Goal: Task Accomplishment & Management: Complete application form

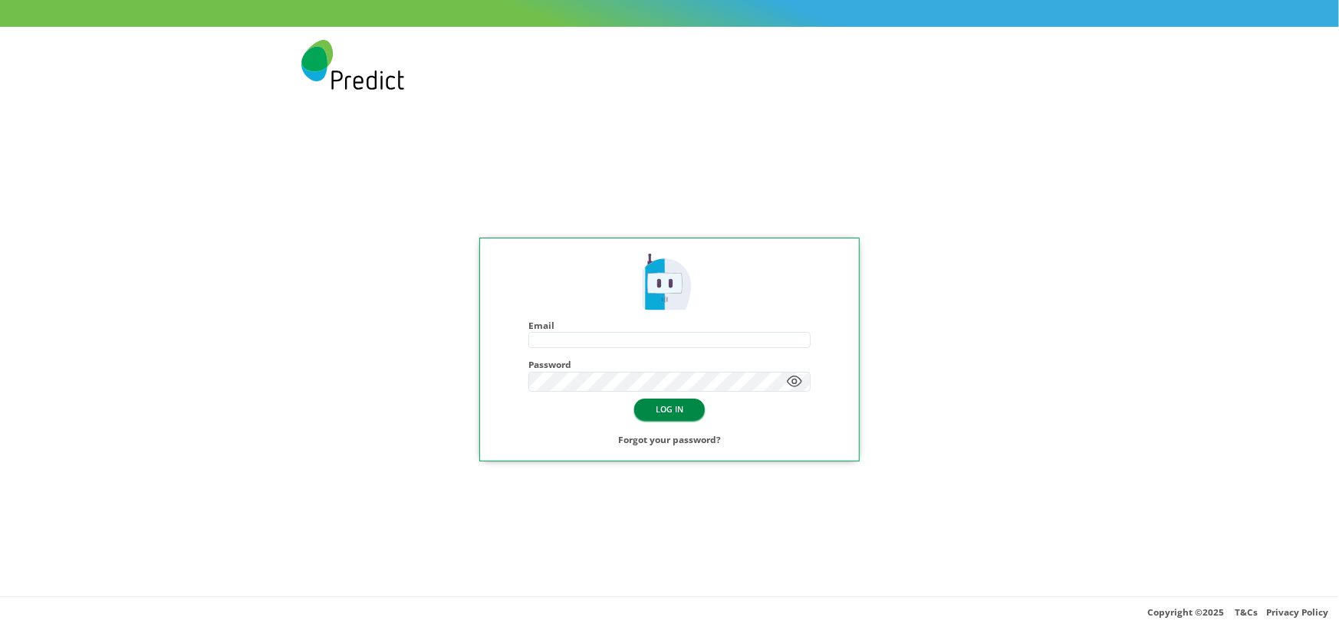
type input "**********"
click at [665, 416] on button "LOG IN" at bounding box center [669, 409] width 71 height 21
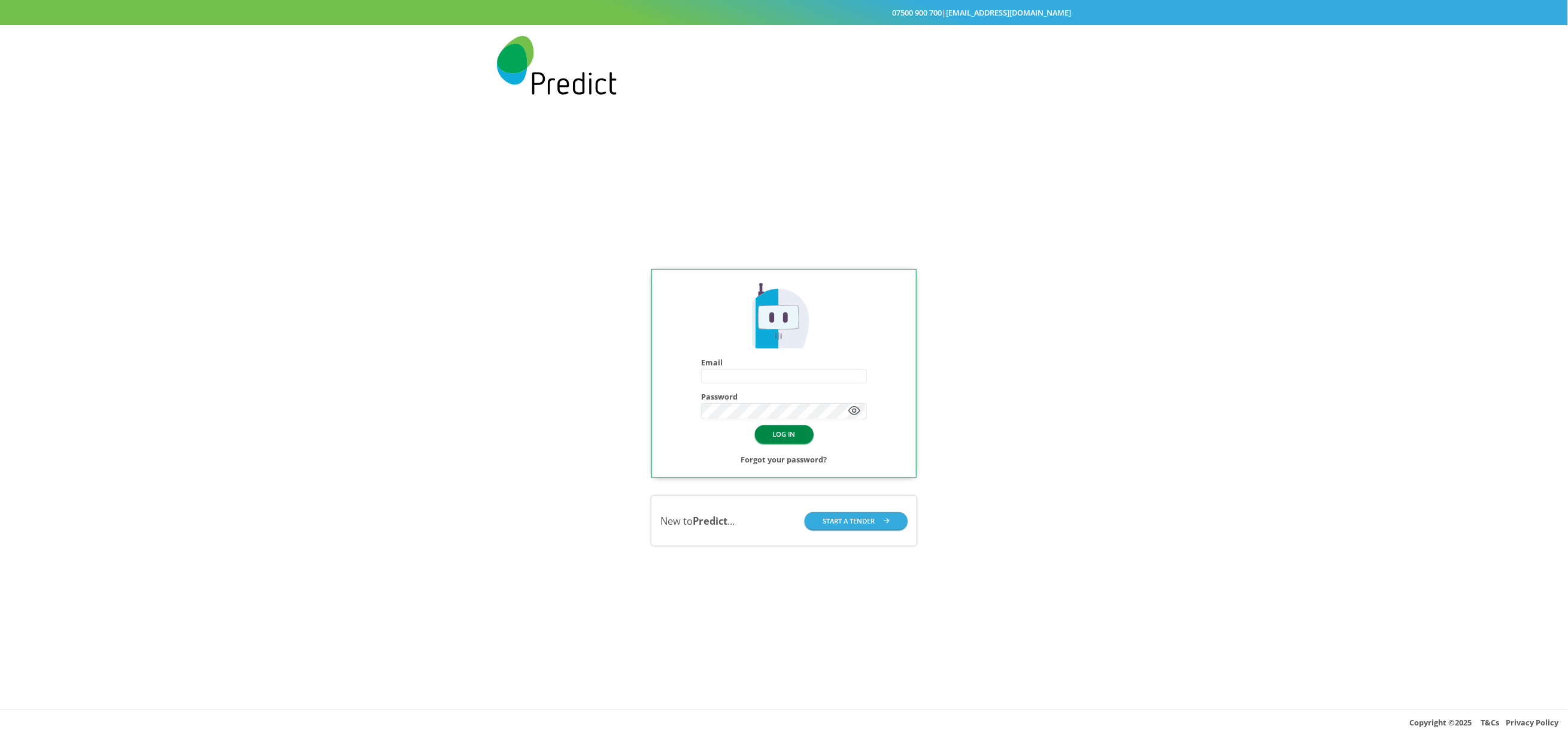
type input "**********"
click at [793, 437] on button "LOG IN" at bounding box center [784, 434] width 59 height 17
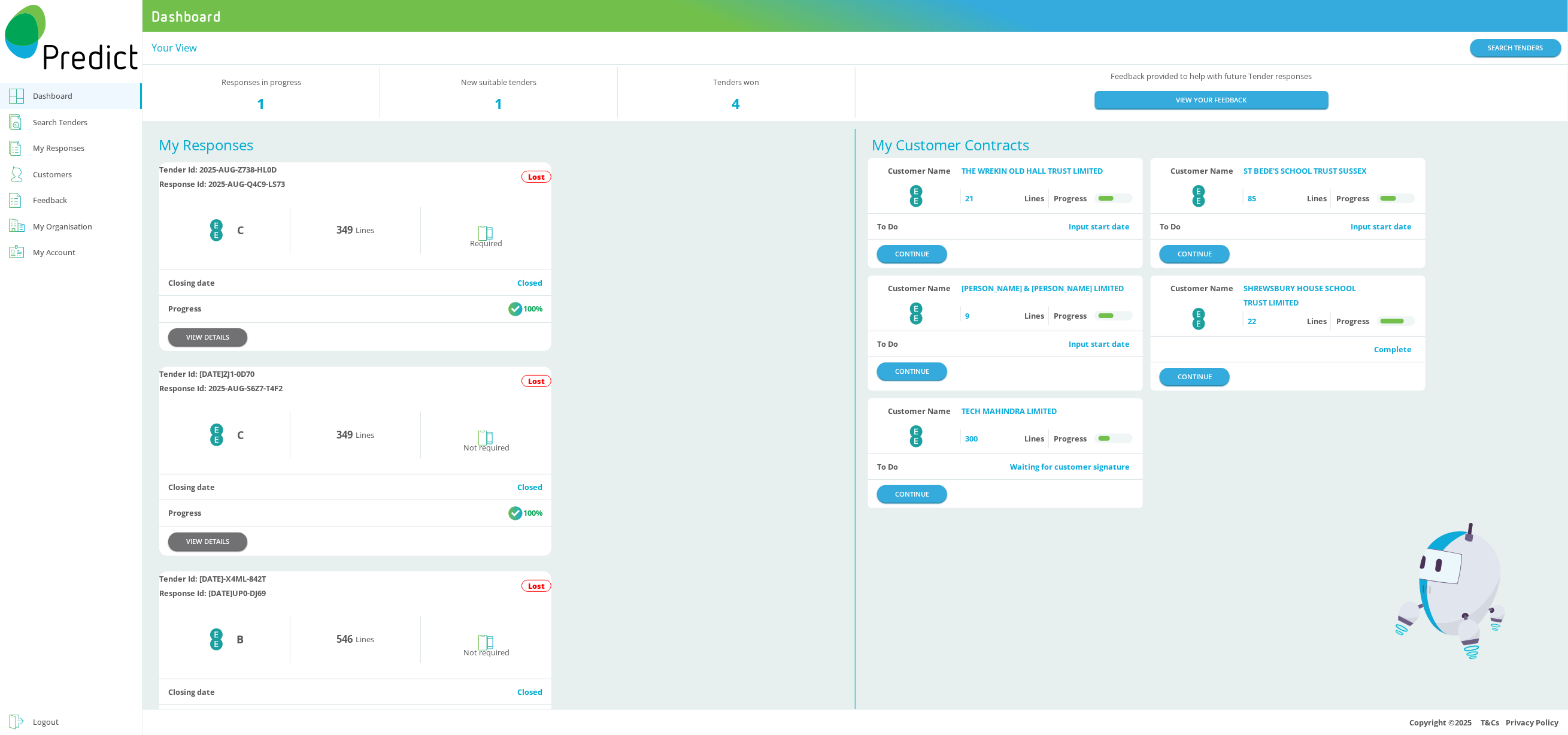
click at [66, 119] on div "Search Tenders" at bounding box center [61, 122] width 55 height 14
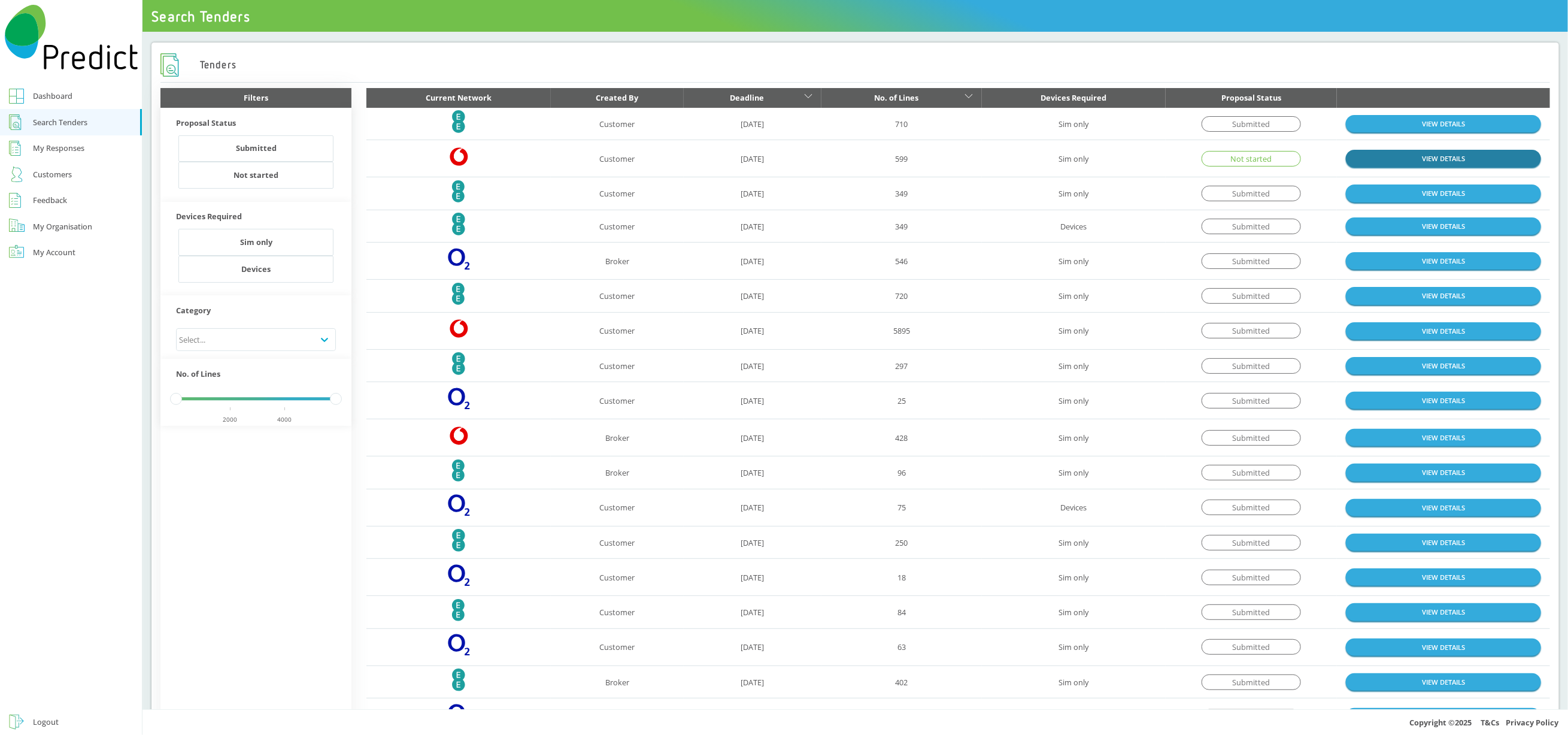
click at [1402, 161] on link "VIEW DETAILS" at bounding box center [1444, 159] width 195 height 17
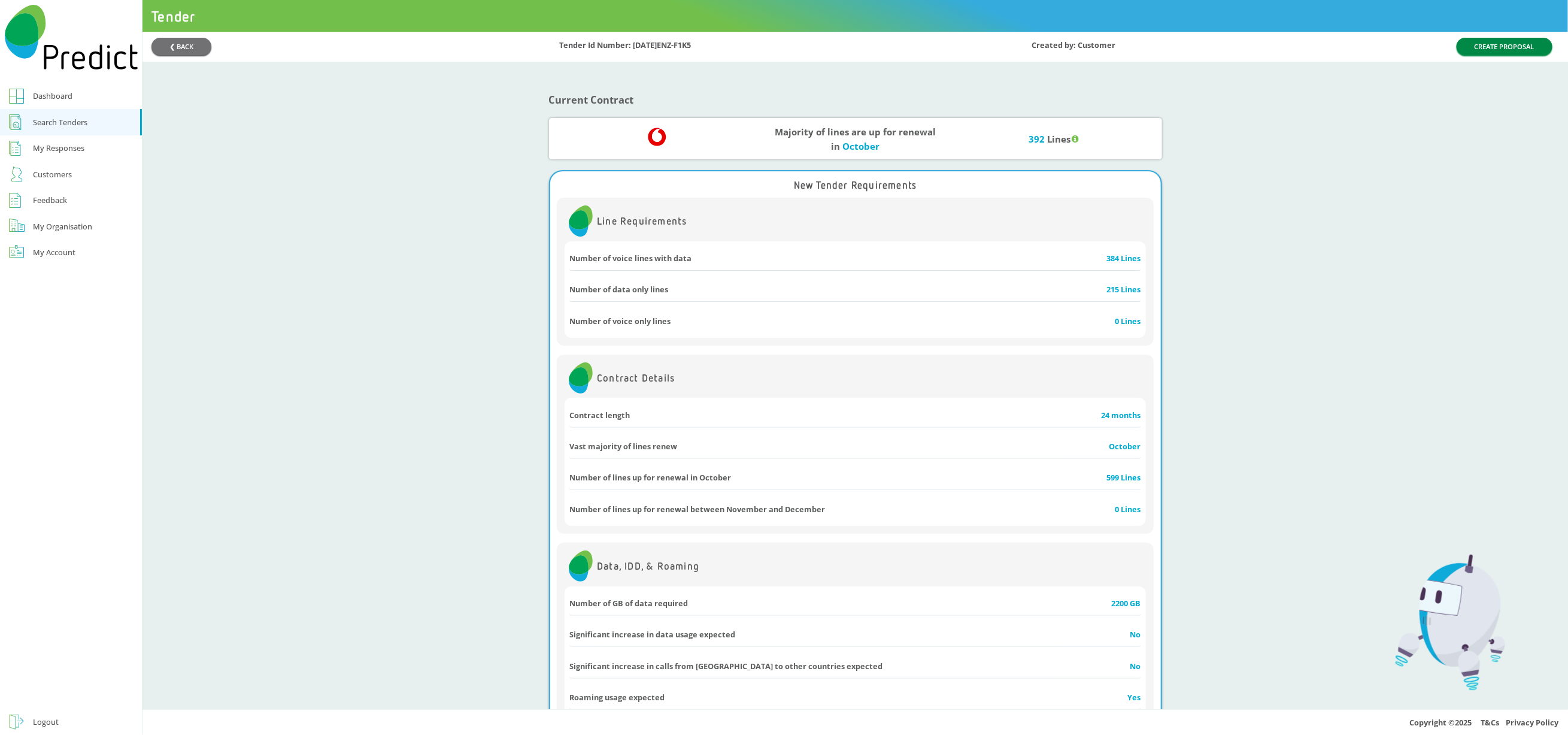
click at [1478, 45] on button "CREATE PROPOSAL" at bounding box center [1505, 46] width 96 height 17
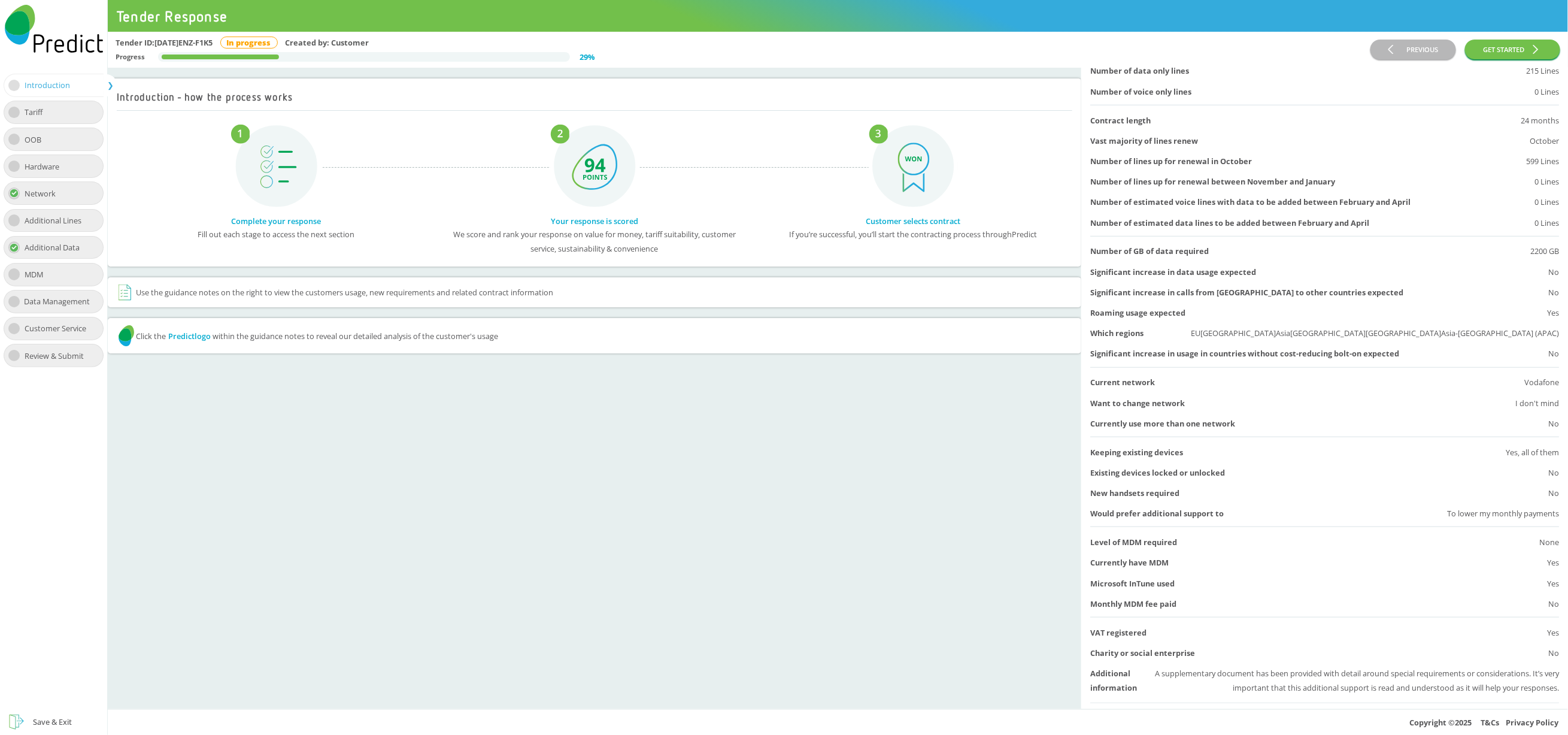
scroll to position [266, 0]
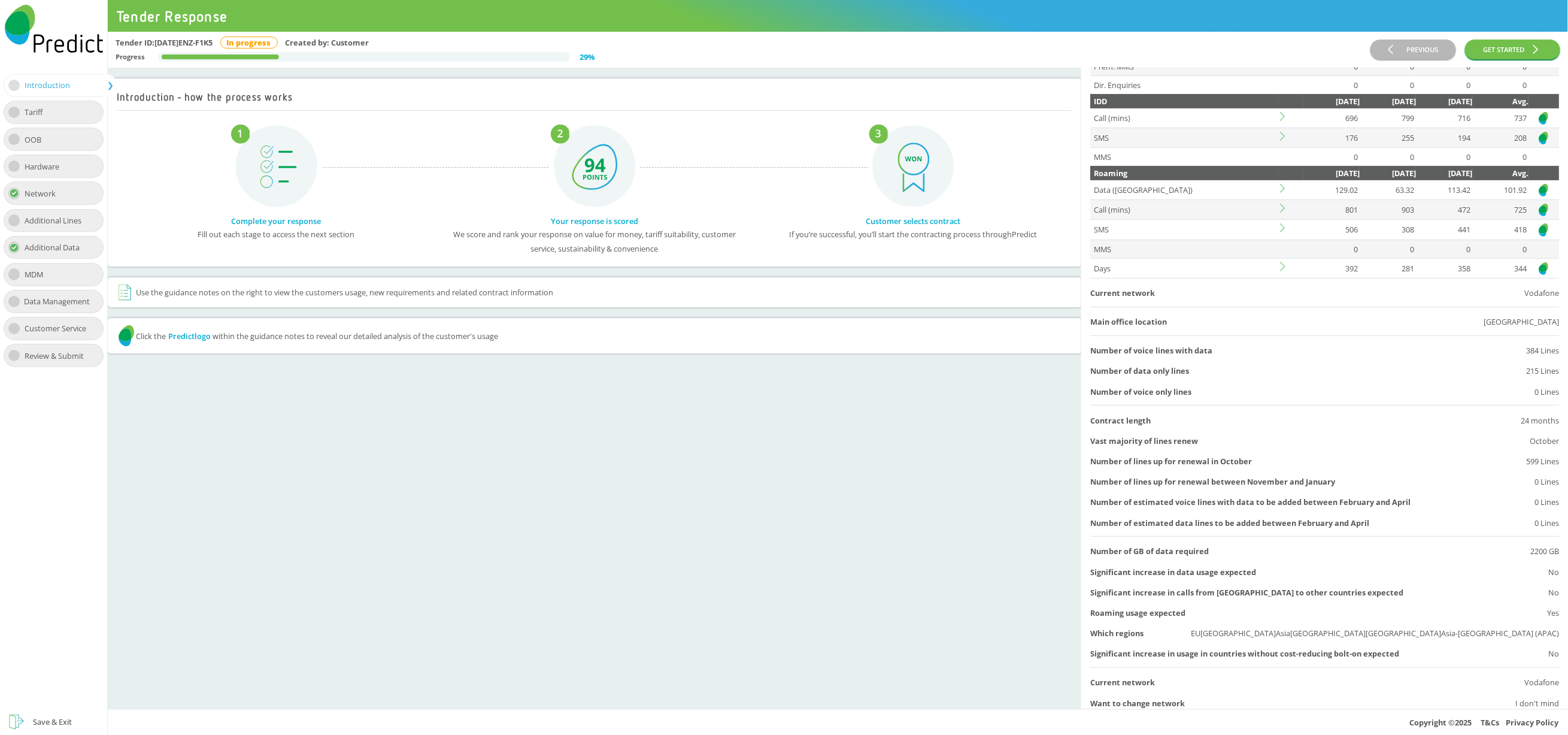
click at [1538, 189] on img at bounding box center [1543, 190] width 12 height 15
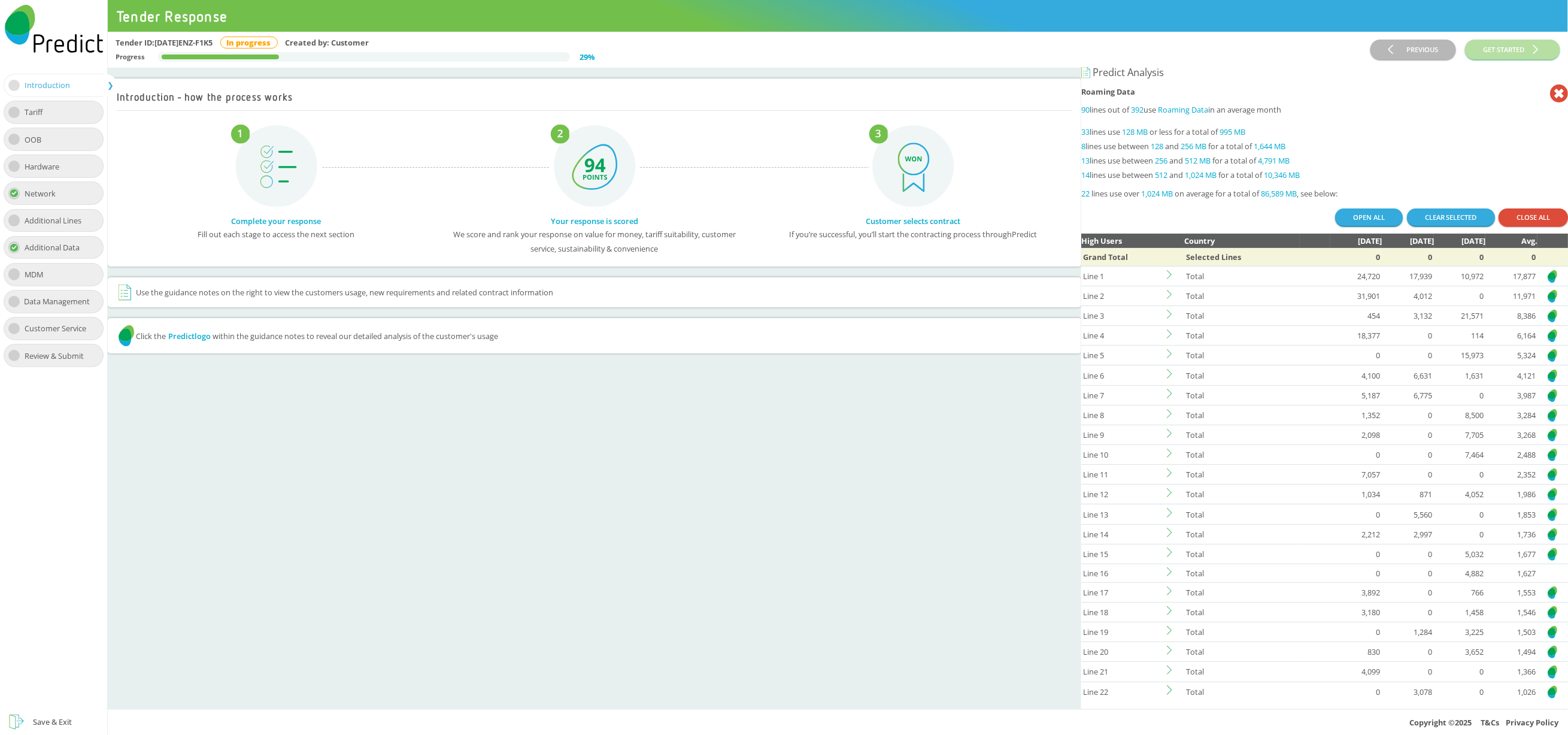
scroll to position [0, 0]
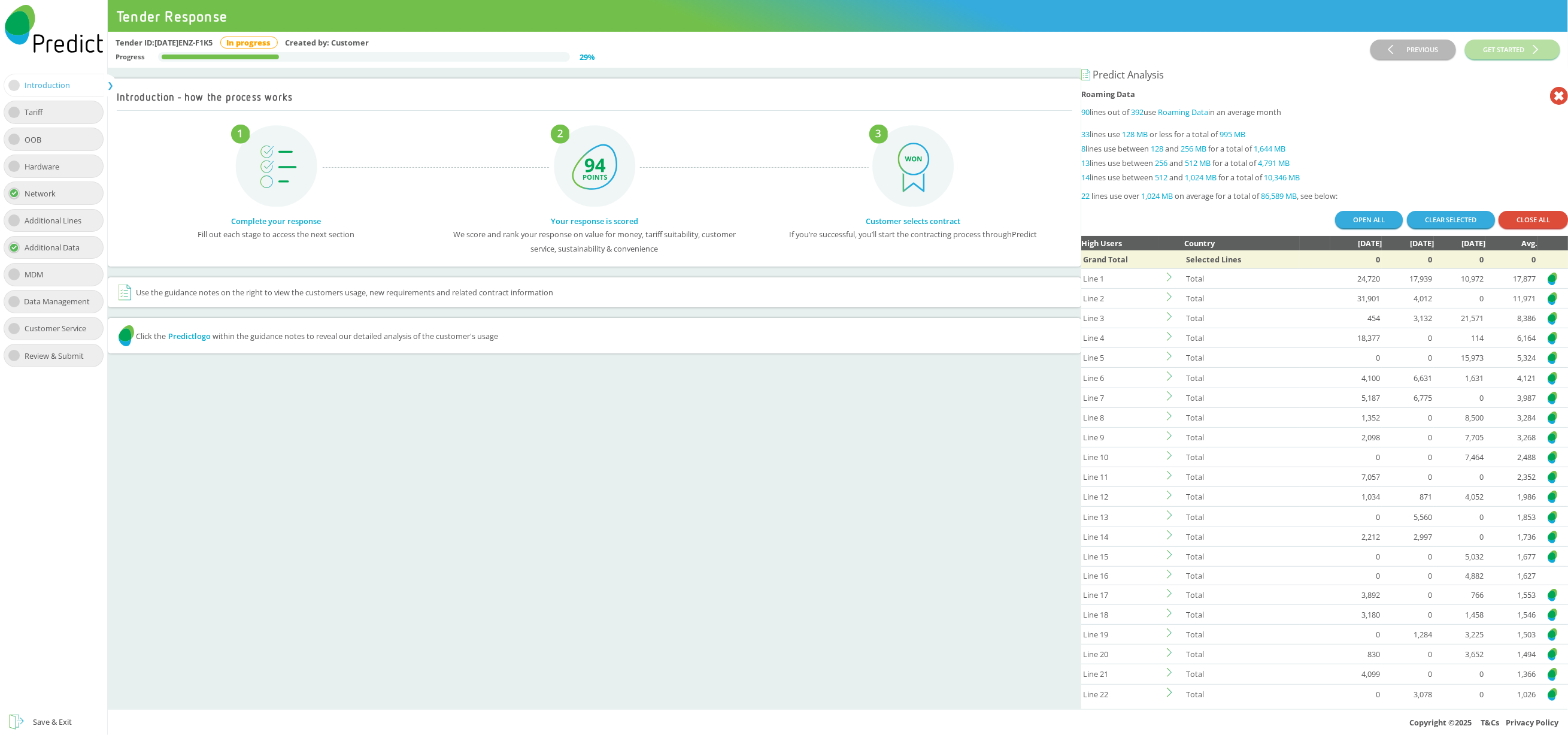
click at [1547, 280] on img at bounding box center [1552, 278] width 12 height 15
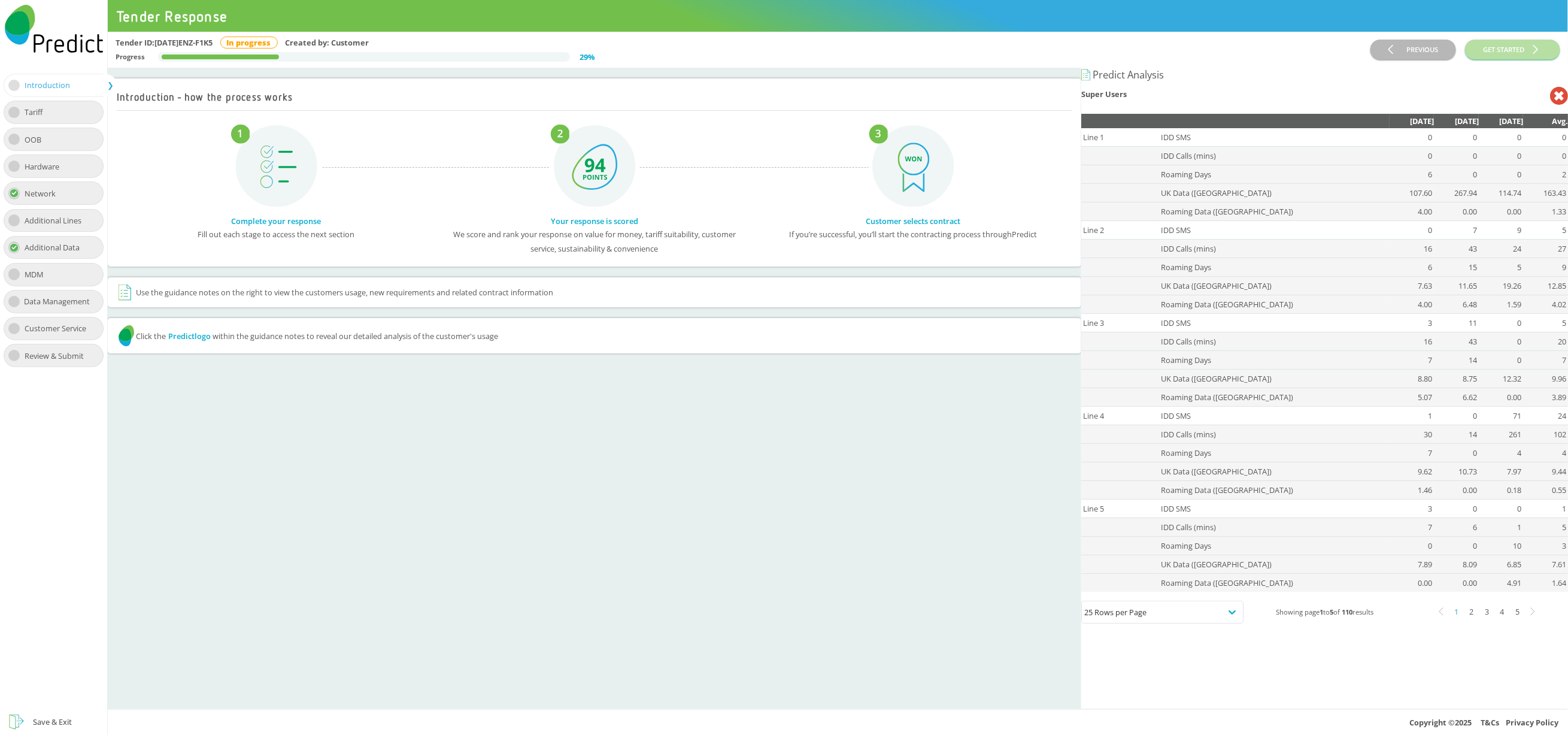
click at [1550, 100] on icon at bounding box center [1559, 95] width 18 height 18
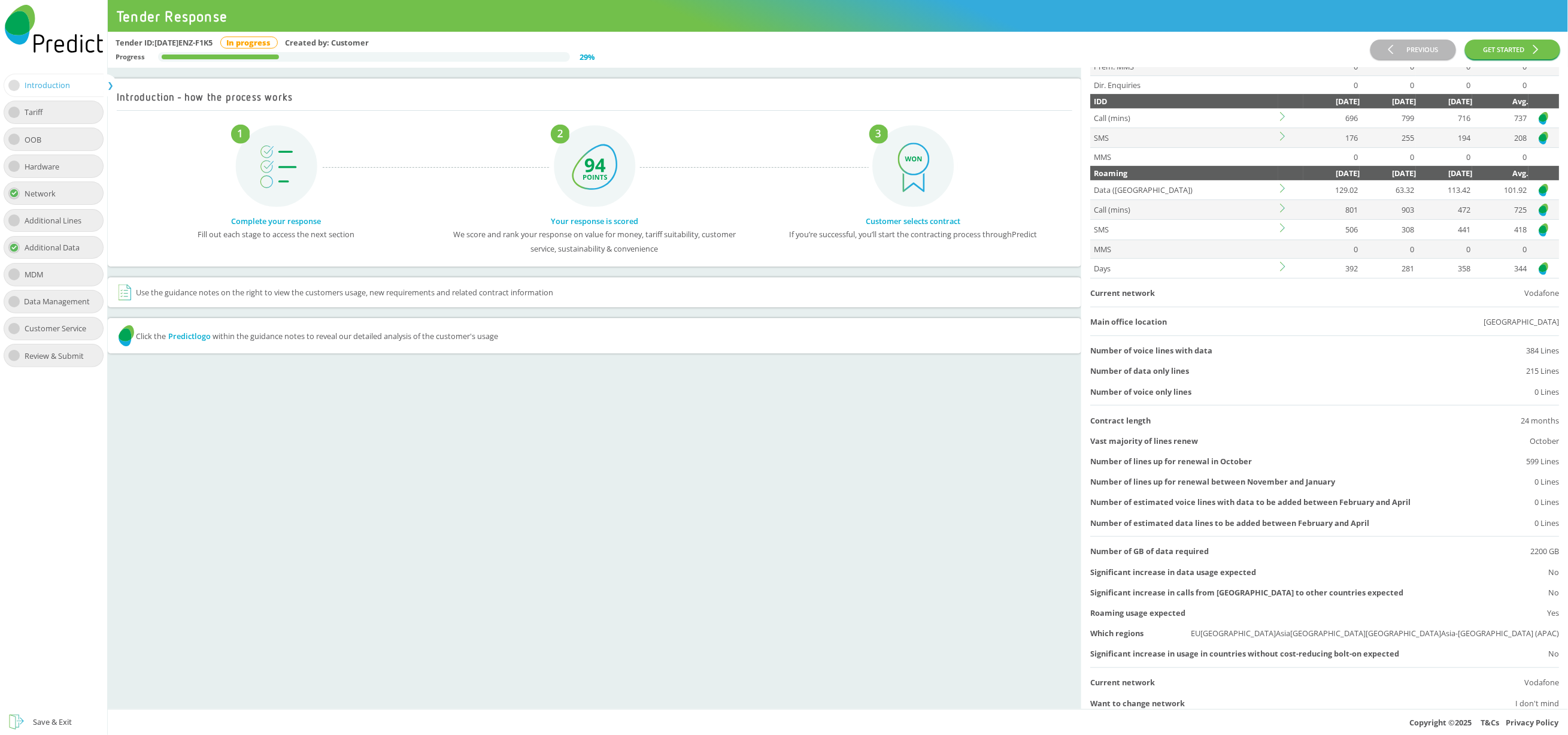
click at [1281, 187] on icon at bounding box center [1285, 188] width 9 height 9
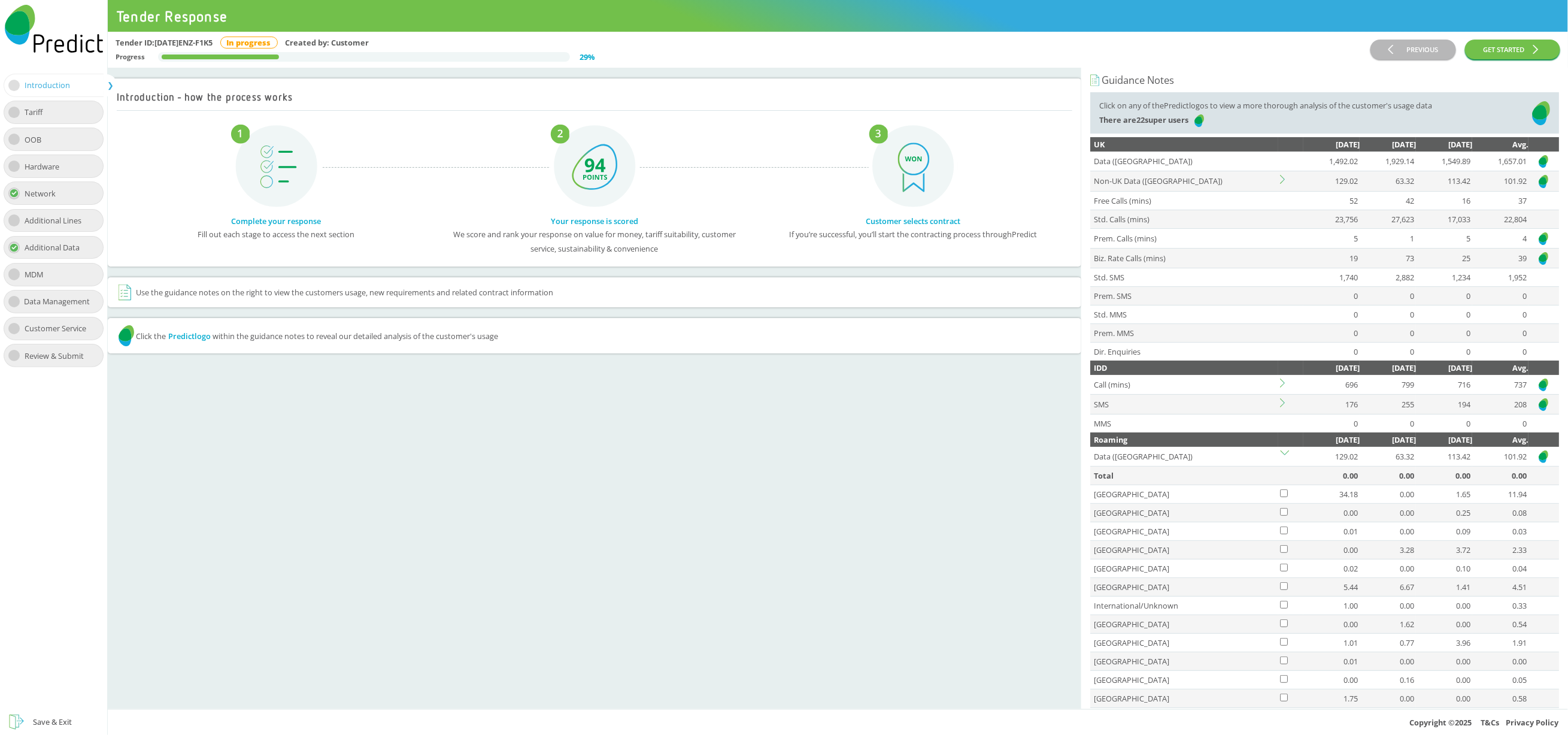
click at [1199, 117] on img at bounding box center [1199, 120] width 12 height 15
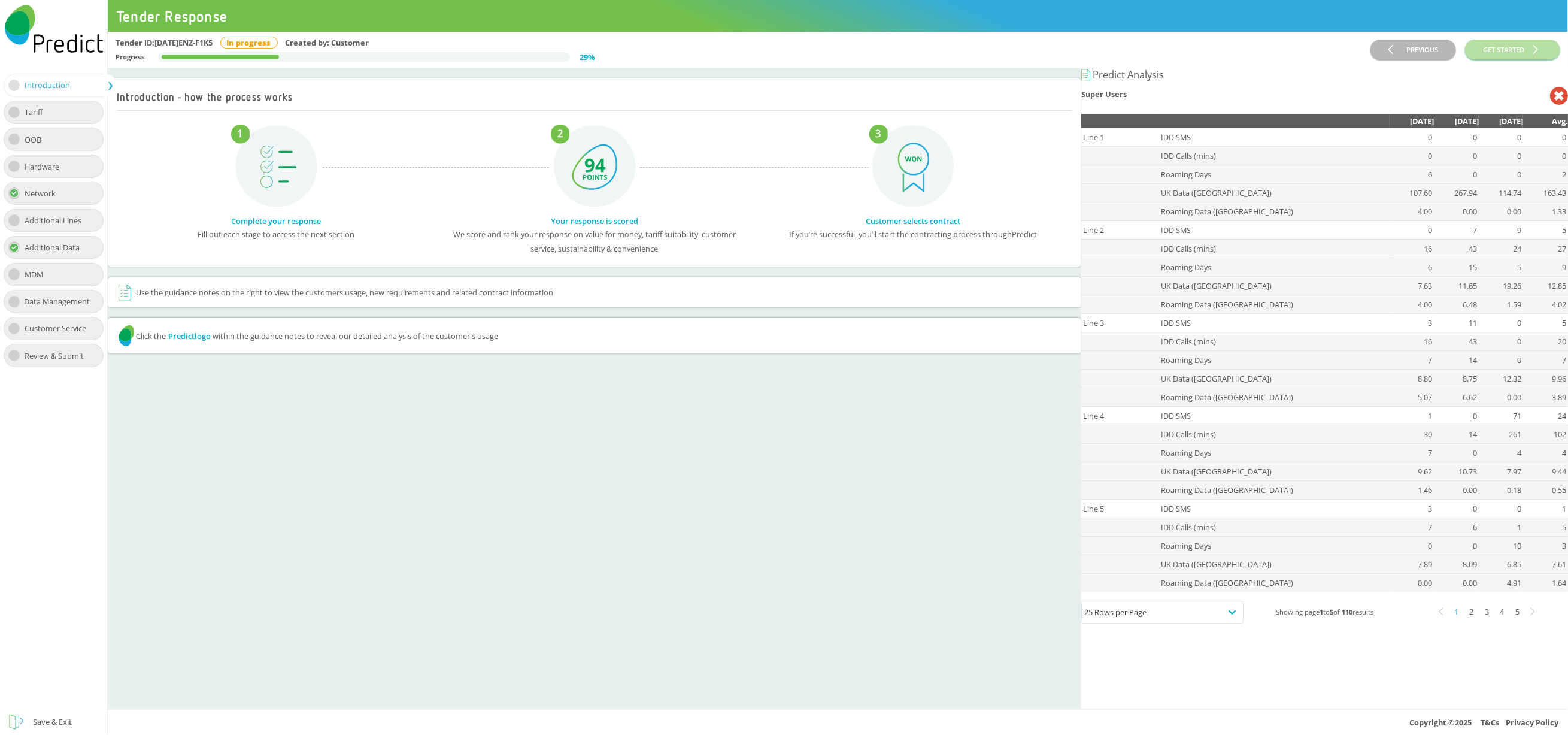
click at [1464, 619] on div "2" at bounding box center [1472, 612] width 16 height 16
click at [1481, 620] on div "3" at bounding box center [1488, 612] width 16 height 16
click at [1495, 619] on div "4" at bounding box center [1502, 612] width 16 height 16
click at [1513, 619] on div "5" at bounding box center [1518, 612] width 16 height 16
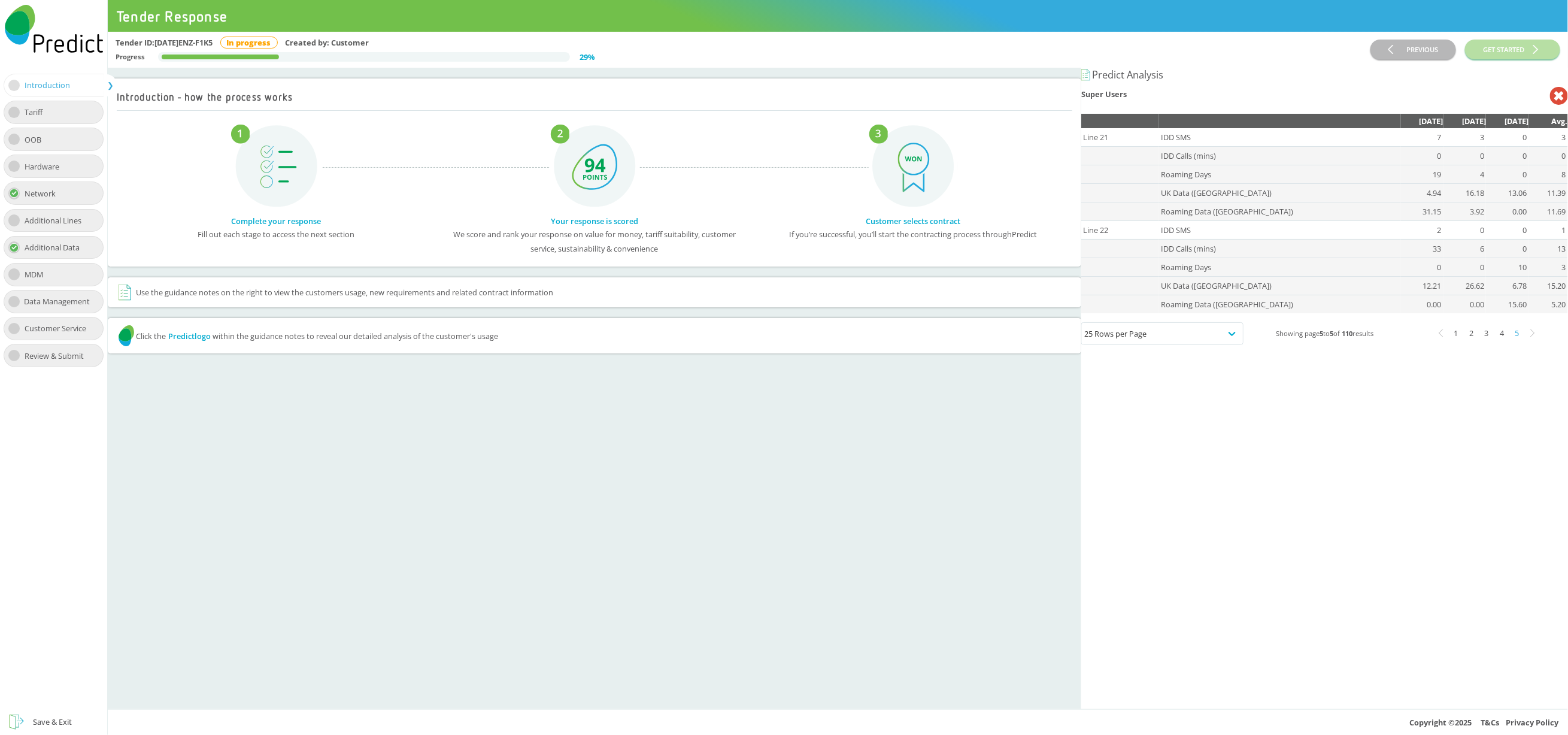
click at [1550, 96] on icon at bounding box center [1559, 95] width 18 height 18
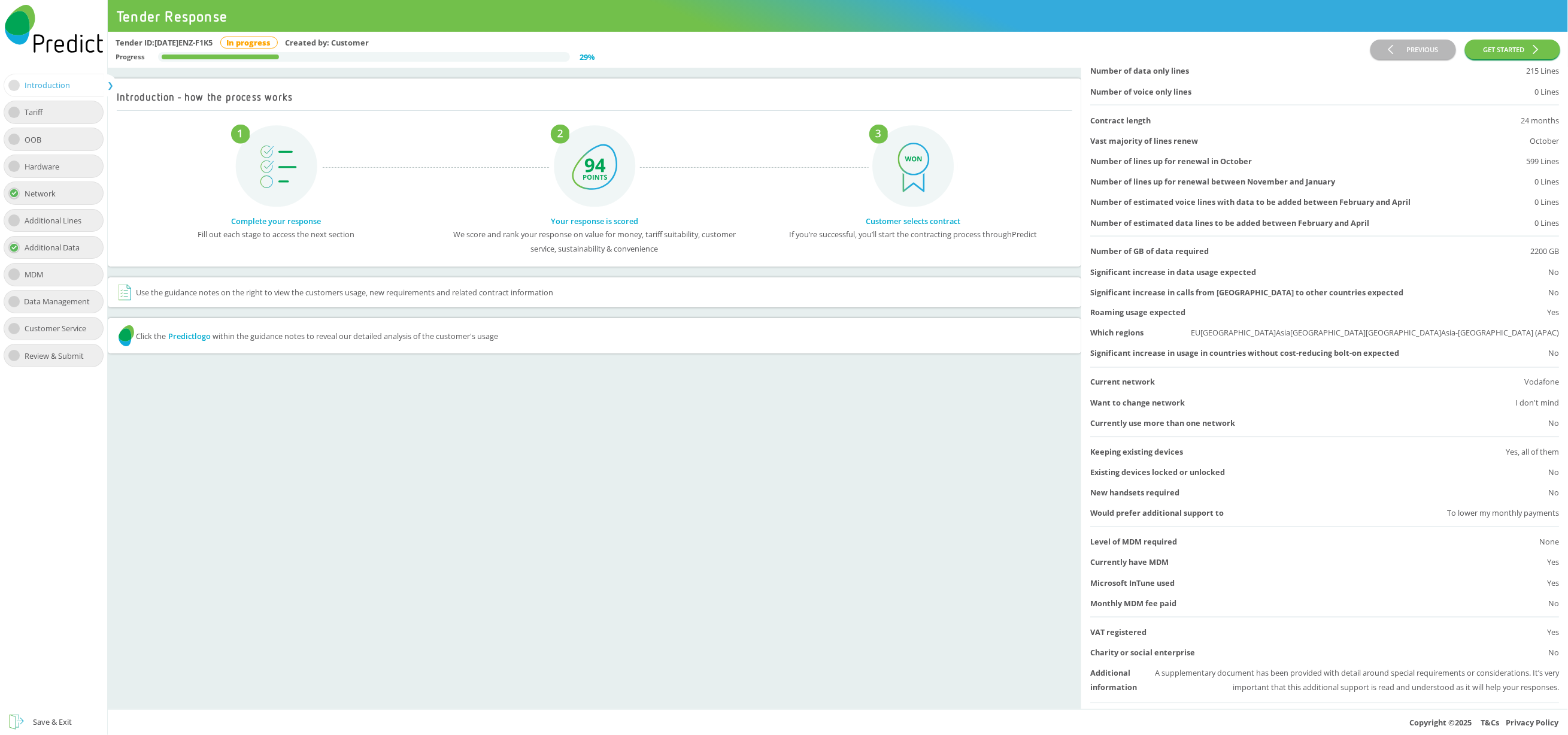
scroll to position [1204, 0]
click at [39, 120] on div "Tariff" at bounding box center [53, 112] width 99 height 23
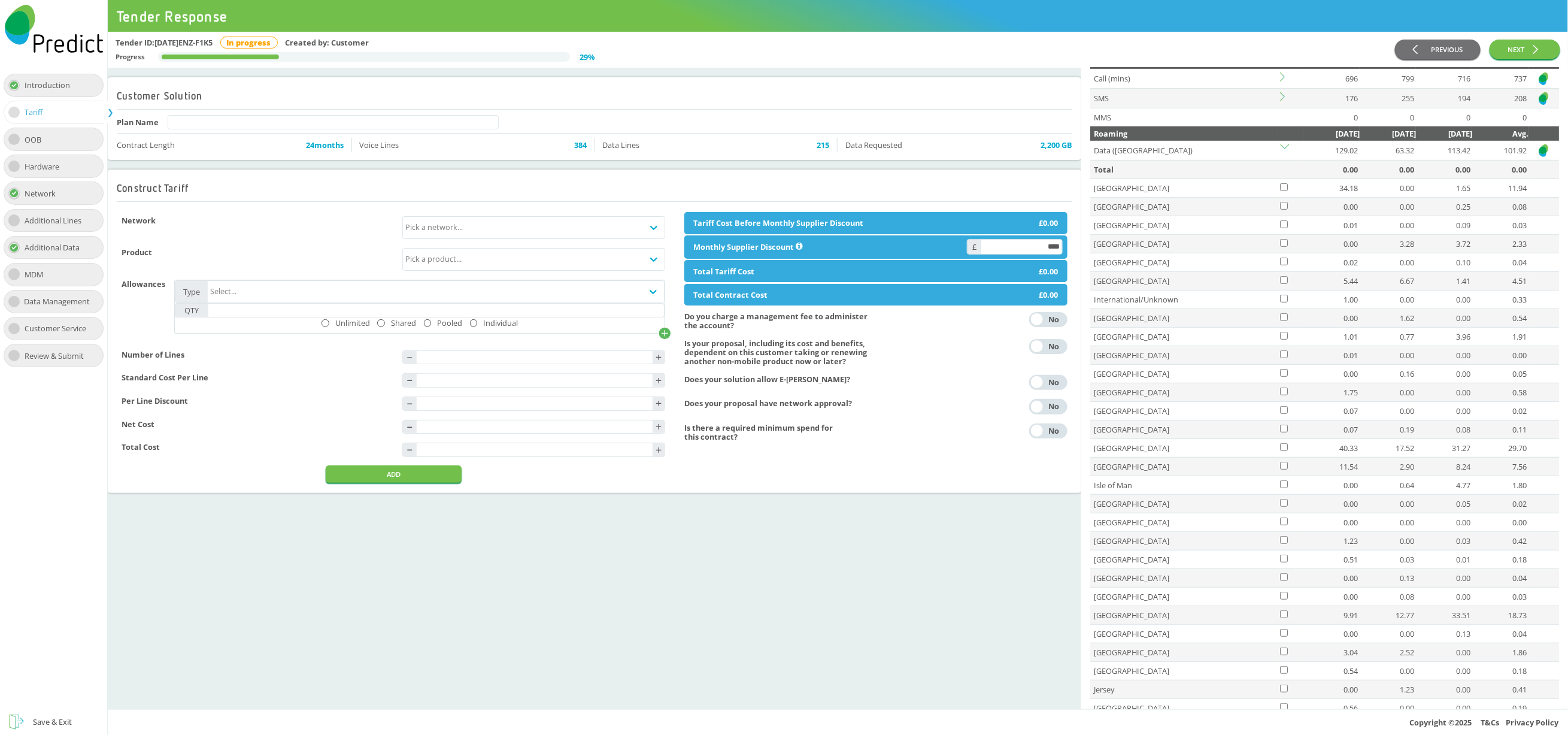
scroll to position [0, 0]
